Goal: Information Seeking & Learning: Learn about a topic

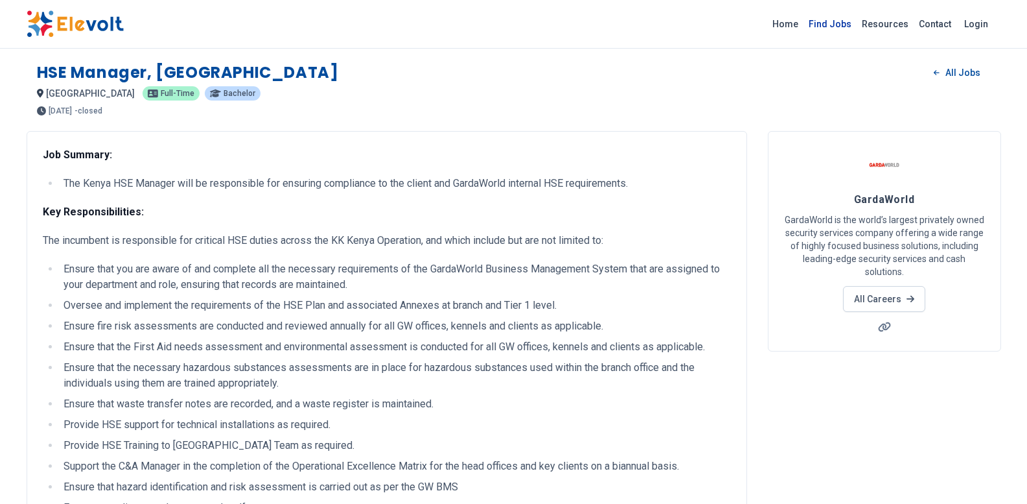
click at [848, 29] on link "Find Jobs" at bounding box center [830, 24] width 53 height 21
click at [843, 25] on link "Find Jobs" at bounding box center [830, 24] width 53 height 21
click at [839, 24] on link "Find Jobs" at bounding box center [830, 24] width 53 height 21
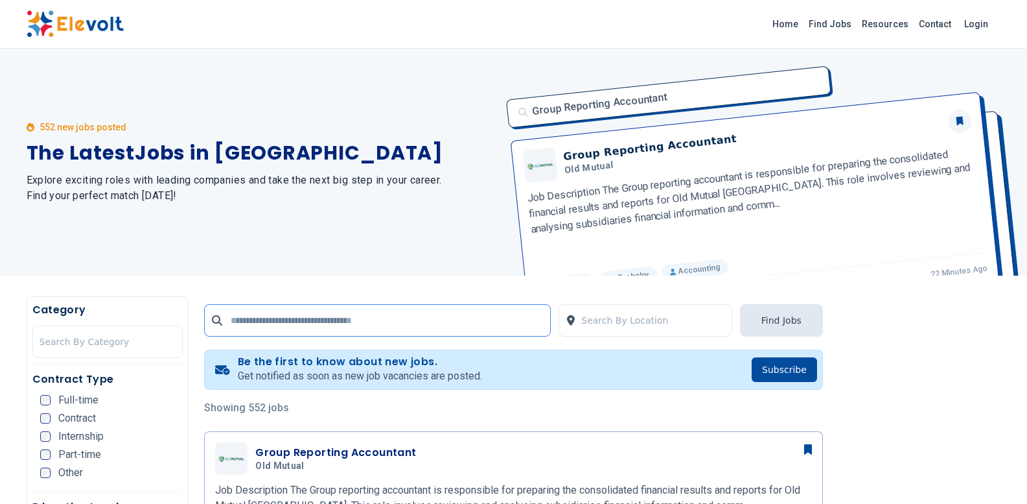
click at [278, 327] on input "text" at bounding box center [377, 320] width 347 height 32
click at [262, 325] on input "text" at bounding box center [377, 320] width 347 height 32
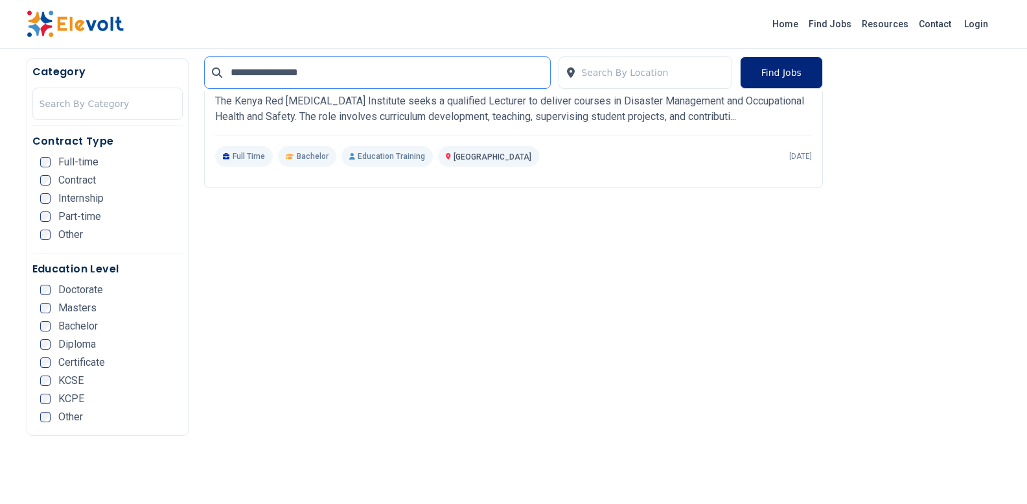
scroll to position [324, 0]
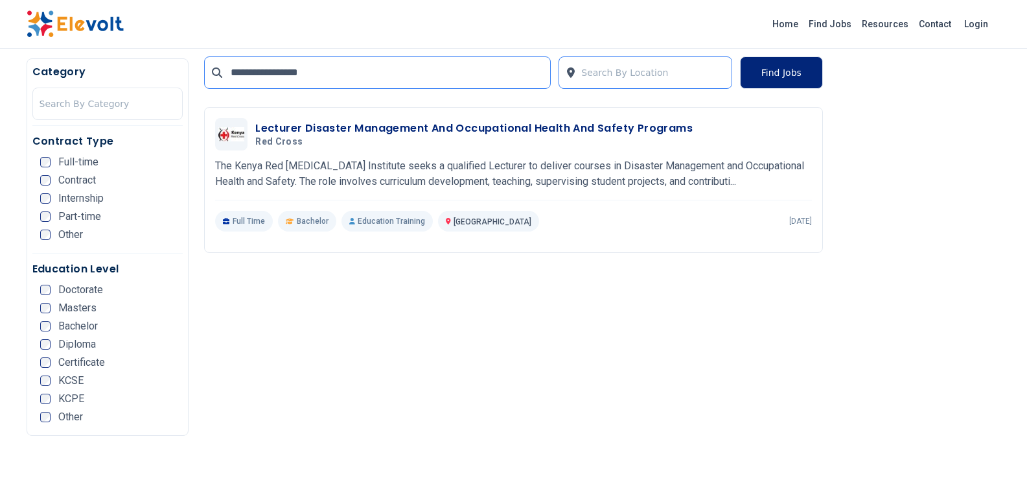
type input "**********"
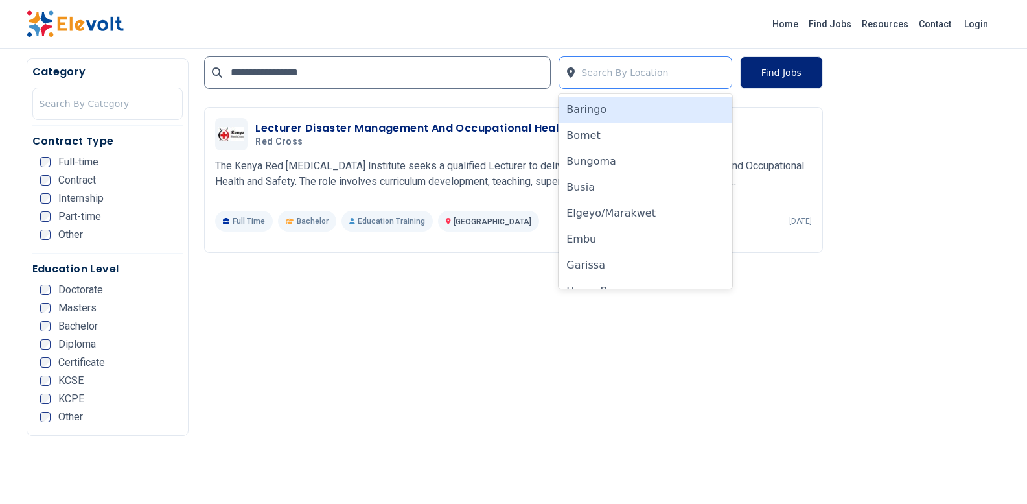
click at [631, 63] on div at bounding box center [653, 73] width 144 height 26
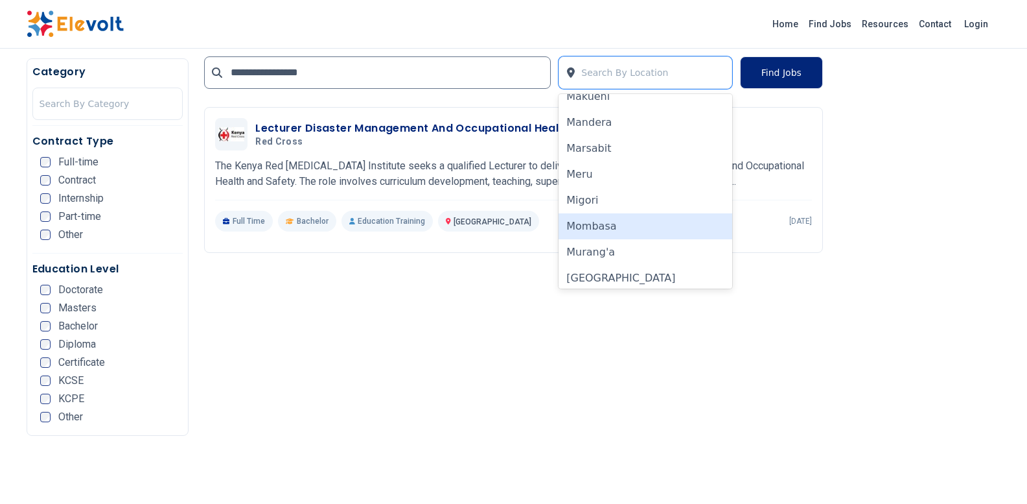
scroll to position [713, 0]
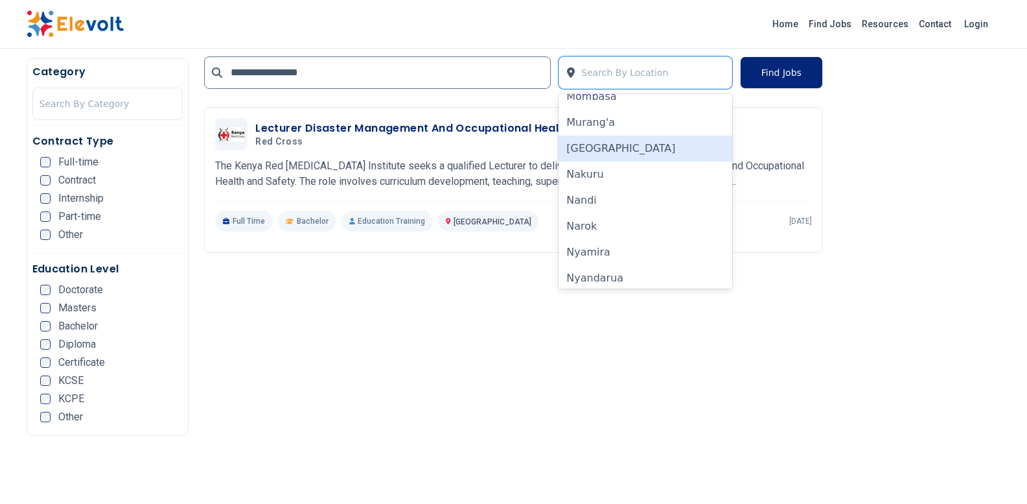
click at [640, 156] on div "[GEOGRAPHIC_DATA]" at bounding box center [646, 148] width 174 height 26
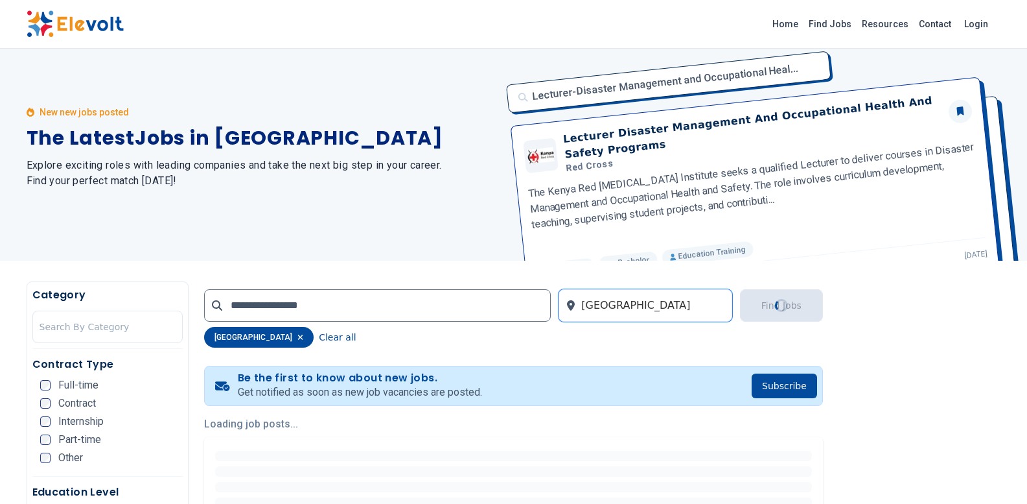
scroll to position [0, 0]
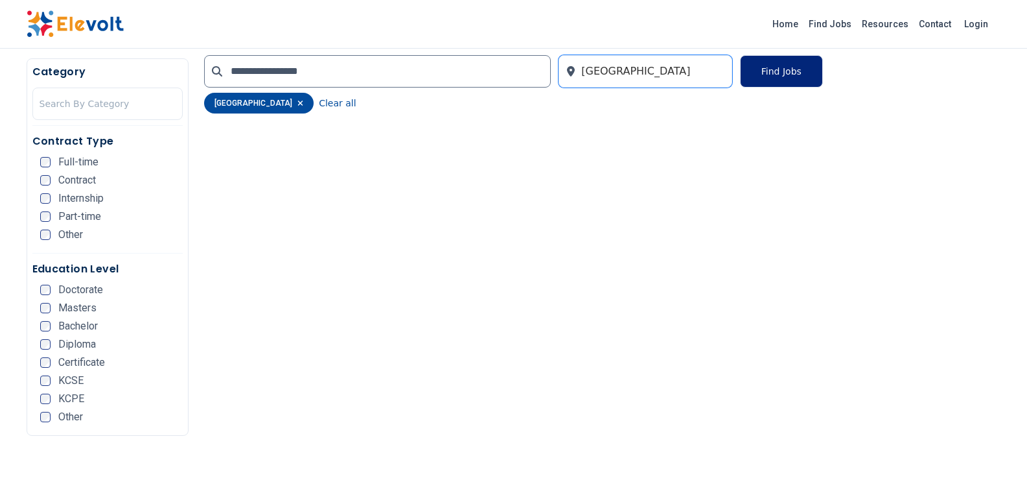
scroll to position [519, 0]
click at [808, 73] on button "Find Jobs" at bounding box center [781, 70] width 83 height 32
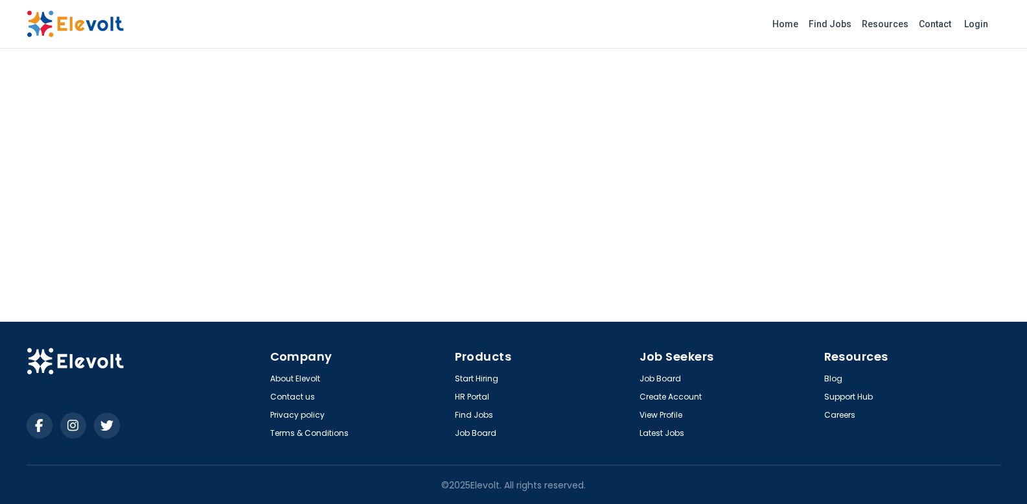
scroll to position [1308, 0]
